Goal: Information Seeking & Learning: Learn about a topic

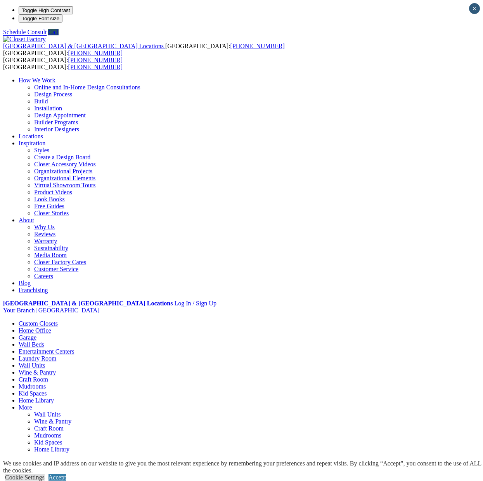
click at [45, 362] on link "Wall Units" at bounding box center [32, 365] width 26 height 7
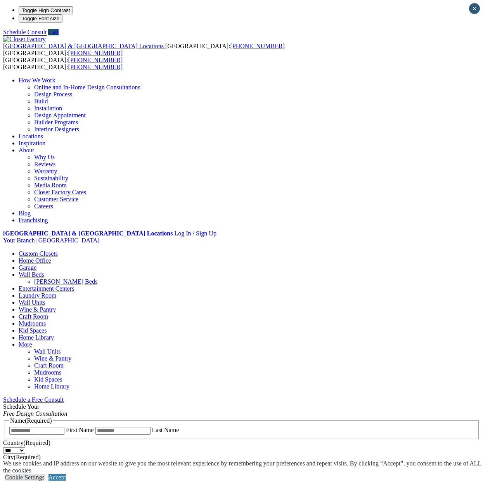
click at [434, 237] on li "Your Branch Tampa ZIP code *" at bounding box center [241, 240] width 477 height 7
click at [448, 237] on li "Your Branch Tampa ZIP code *" at bounding box center [241, 240] width 477 height 7
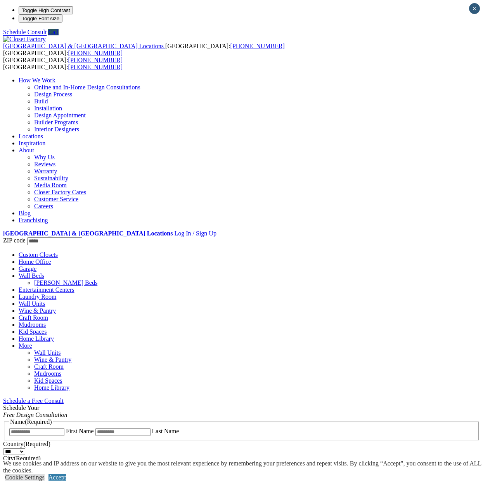
type input "*****"
click input "*" at bounding box center [0, 0] width 0 height 0
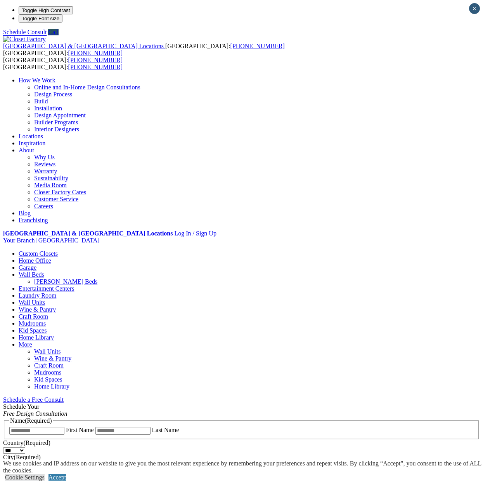
click at [86, 112] on link "Design Appointment" at bounding box center [60, 115] width 52 height 7
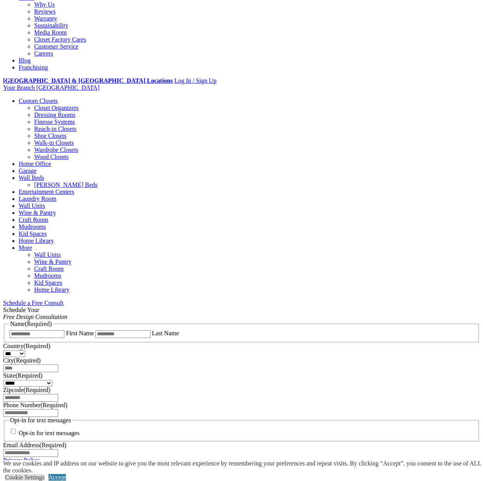
scroll to position [311, 0]
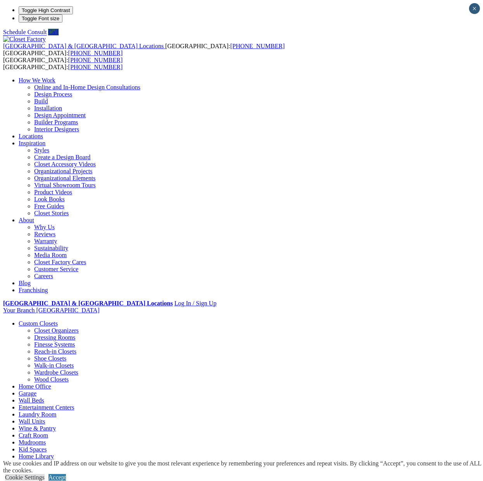
click at [75, 404] on link "Entertainment Centers" at bounding box center [47, 407] width 56 height 7
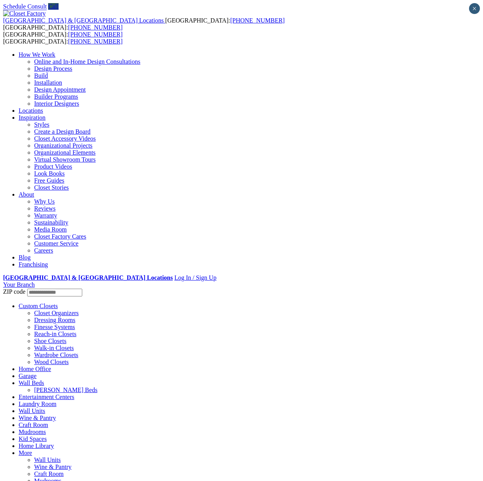
click at [52, 302] on link "Custom Closets" at bounding box center [38, 305] width 39 height 7
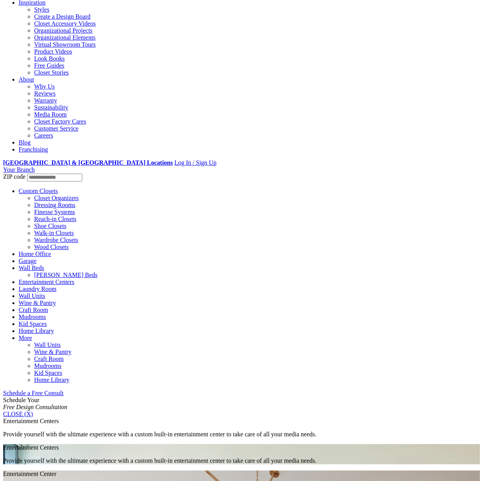
scroll to position [116, 0]
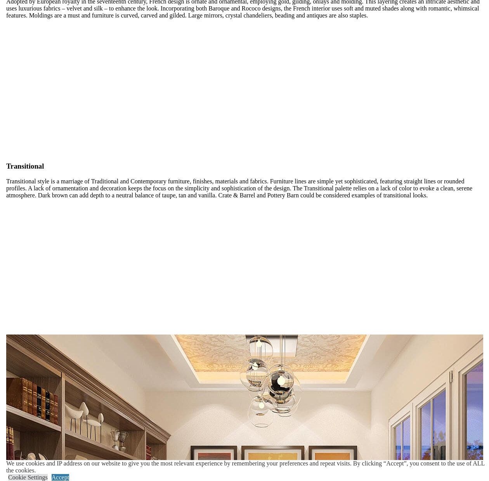
scroll to position [2019, 0]
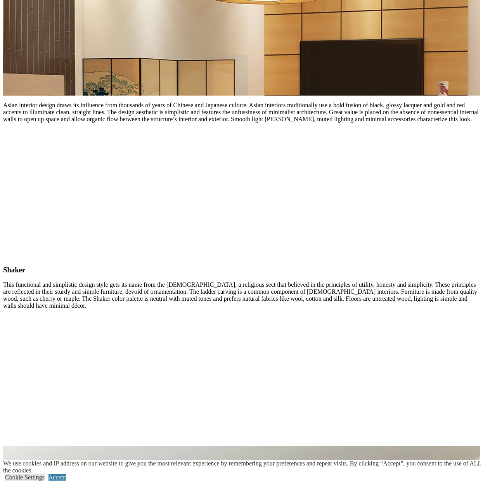
scroll to position [3714, 0]
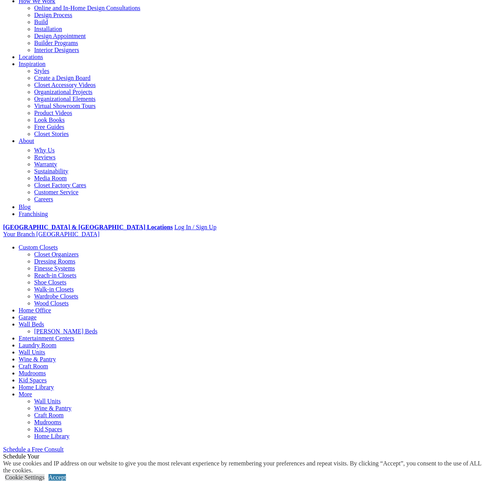
scroll to position [65, 0]
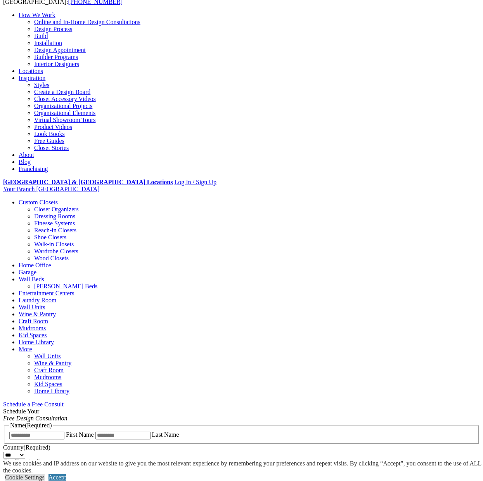
click at [31, 158] on link "Blog" at bounding box center [25, 161] width 12 height 7
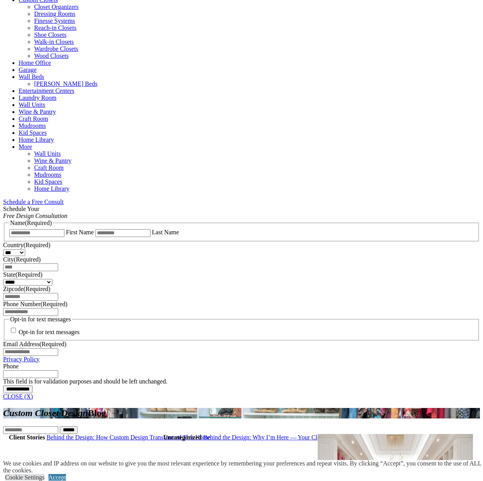
scroll to position [388, 0]
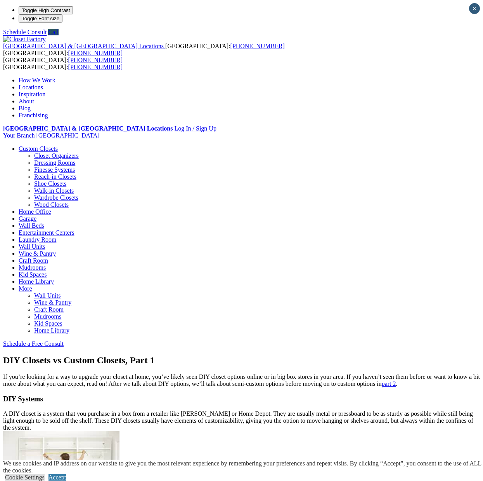
click at [69, 327] on link "Home Library" at bounding box center [51, 330] width 35 height 7
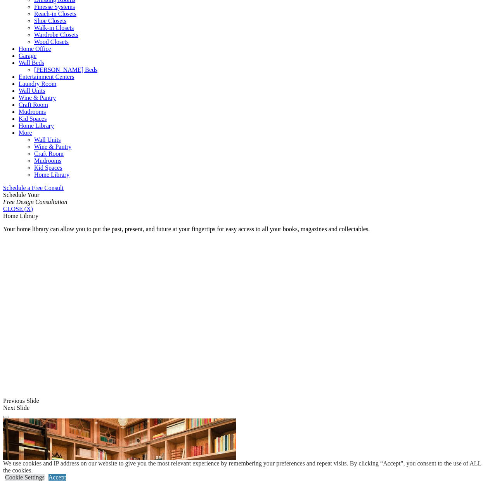
scroll to position [349, 0]
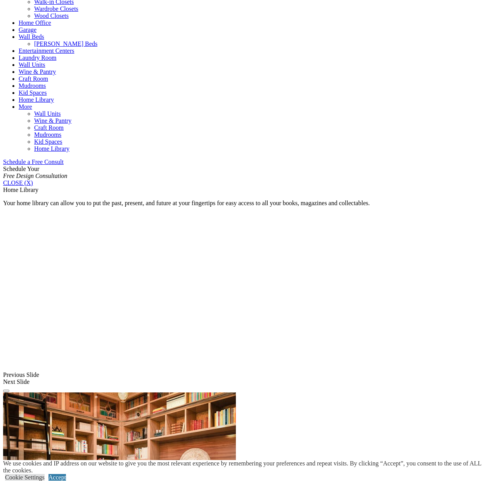
scroll to position [388, 0]
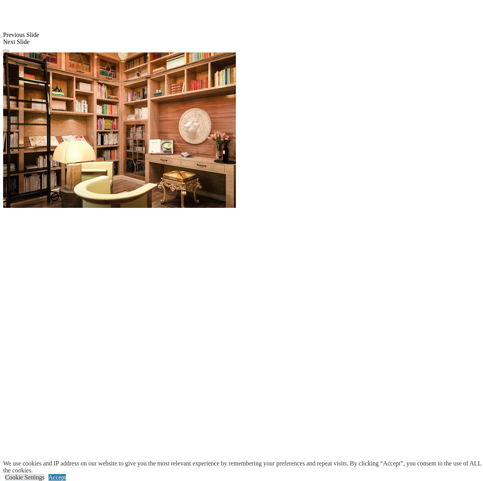
scroll to position [776, 0]
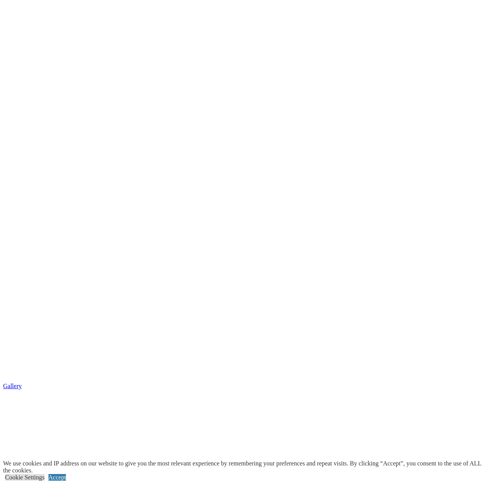
scroll to position [1009, 0]
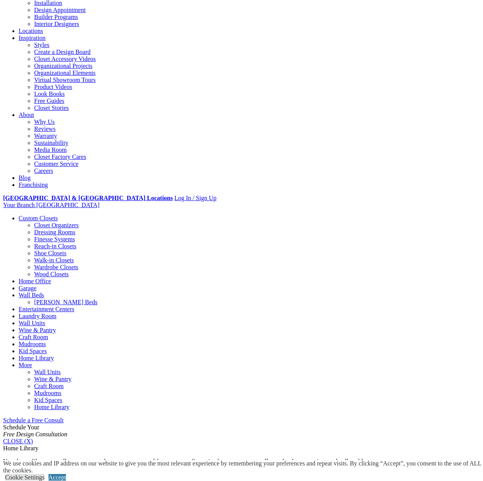
scroll to position [0, 0]
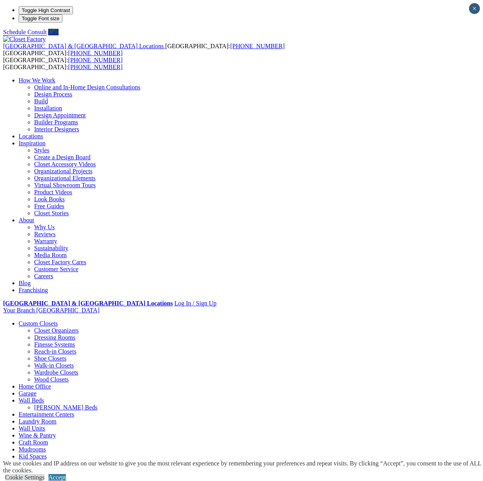
click at [79, 126] on link "Interior Designers" at bounding box center [56, 129] width 45 height 7
click at [141, 84] on link "Online and In-Home Design Consultations" at bounding box center [87, 87] width 106 height 7
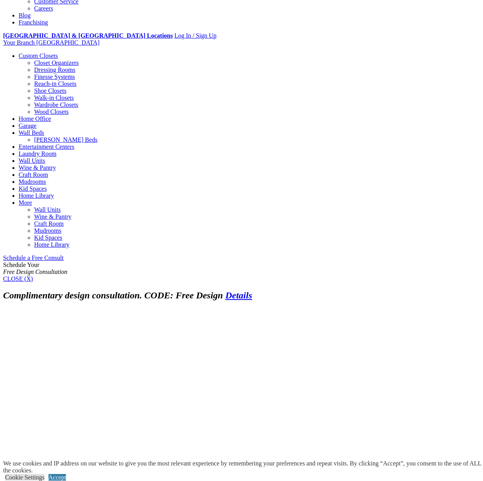
scroll to position [194, 0]
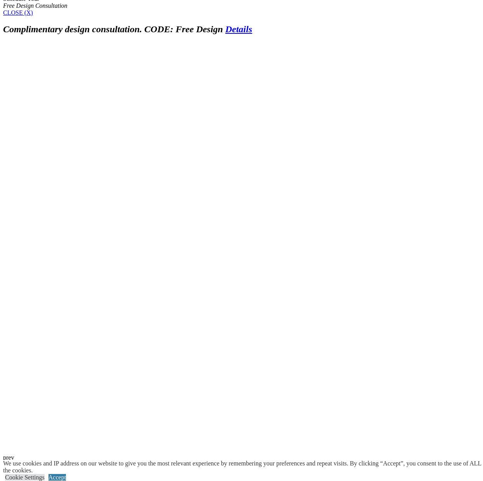
scroll to position [466, 0]
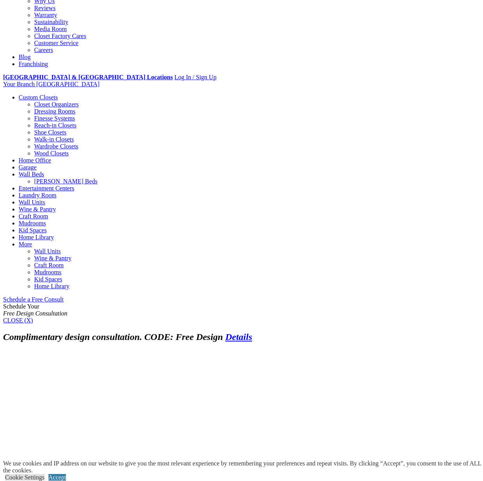
scroll to position [155, 0]
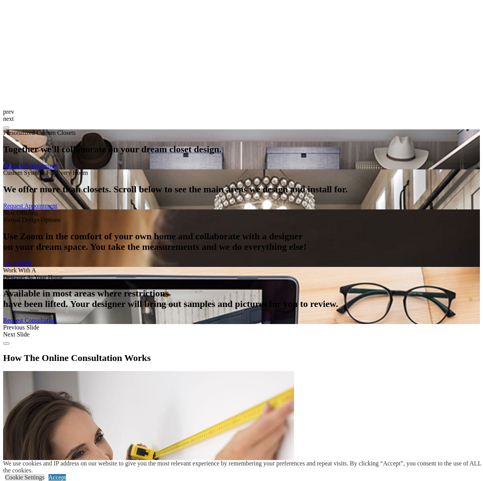
scroll to position [854, 0]
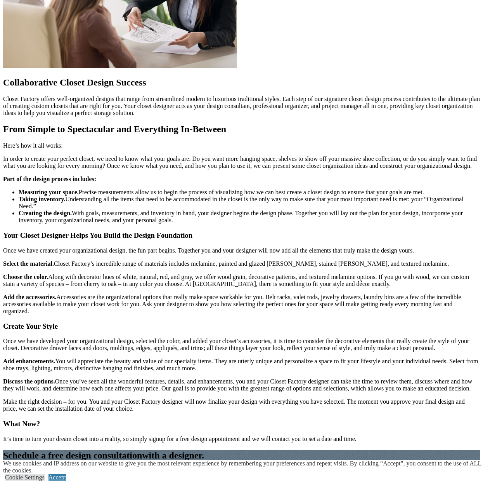
scroll to position [776, 0]
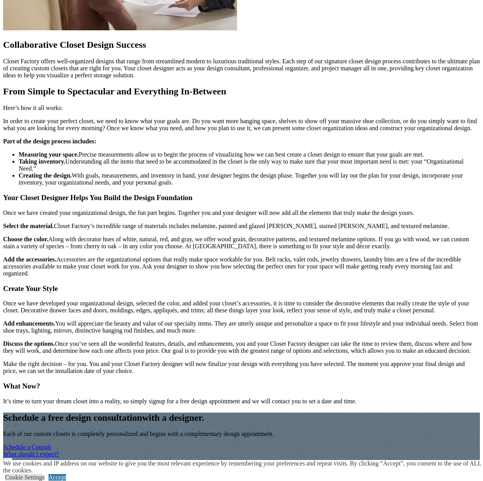
click at [51, 443] on link "Schedule a Consult" at bounding box center [27, 446] width 48 height 7
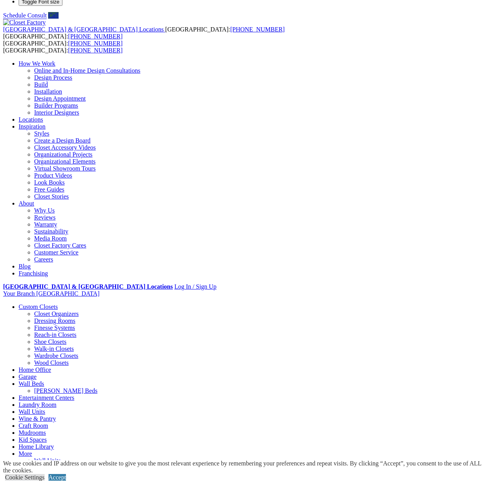
scroll to position [0, 0]
